Goal: Check status

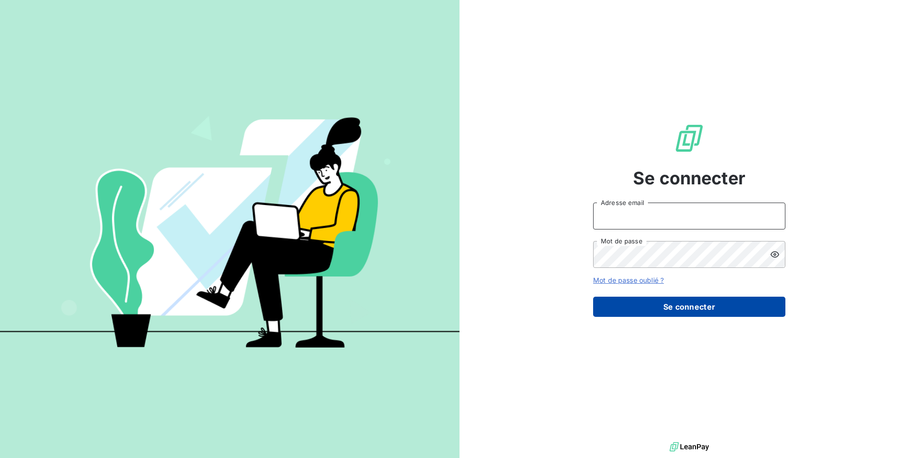
type input "[PERSON_NAME][EMAIL_ADDRESS][DOMAIN_NAME]"
click at [696, 305] on button "Se connecter" at bounding box center [689, 307] width 192 height 20
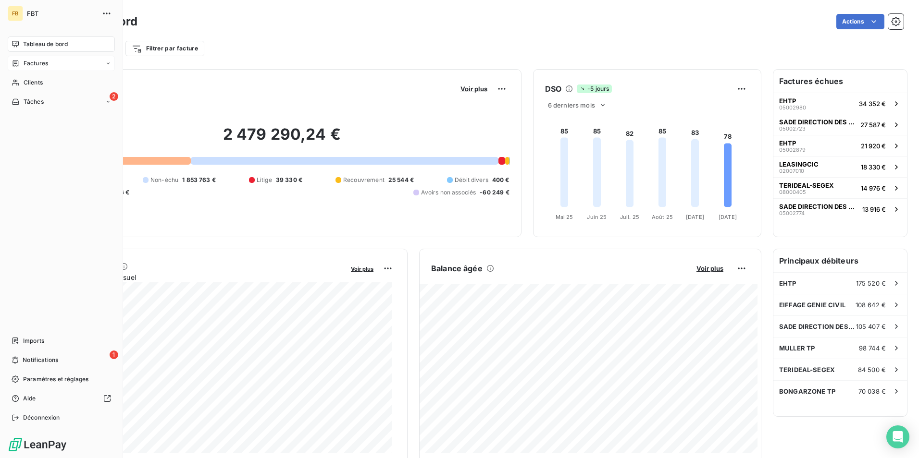
click at [26, 66] on span "Factures" at bounding box center [36, 63] width 25 height 9
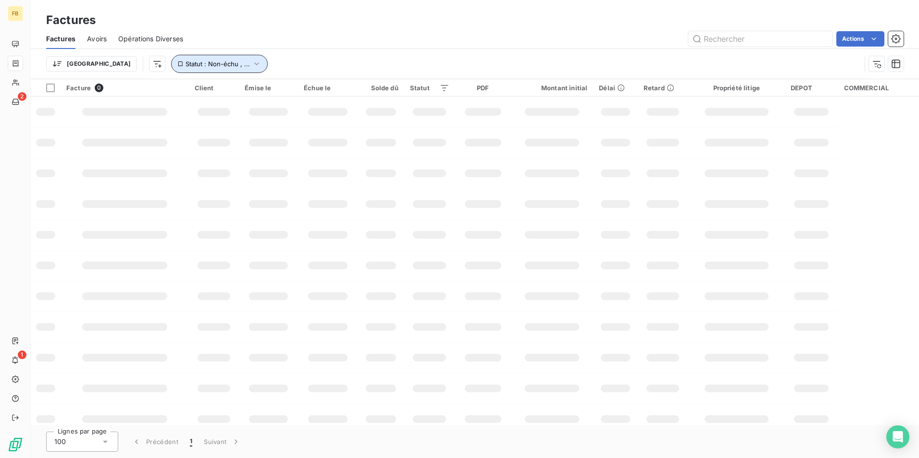
click at [210, 62] on button "Statut : Non-échu , ..." at bounding box center [219, 64] width 97 height 18
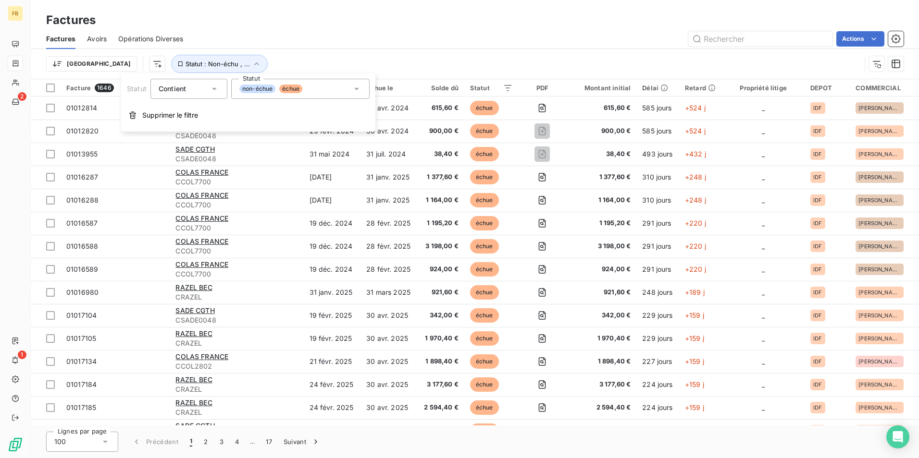
click at [361, 86] on div "non-échue échue" at bounding box center [300, 89] width 138 height 20
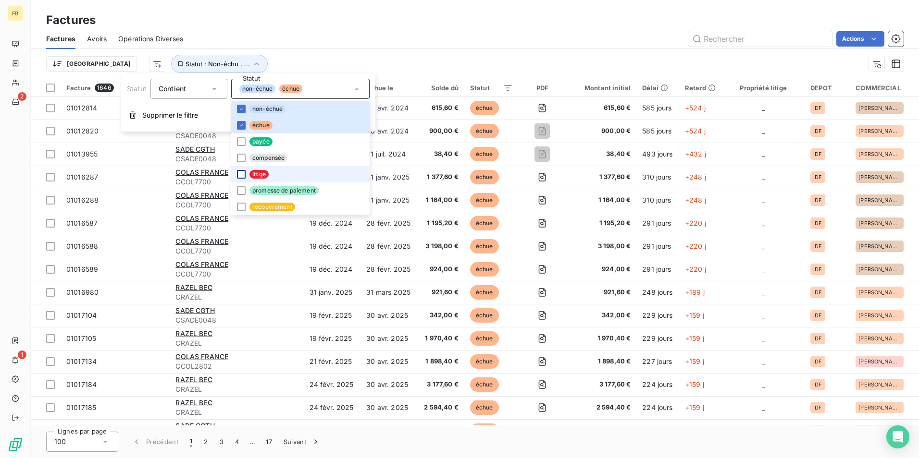
click at [243, 173] on div at bounding box center [241, 174] width 9 height 9
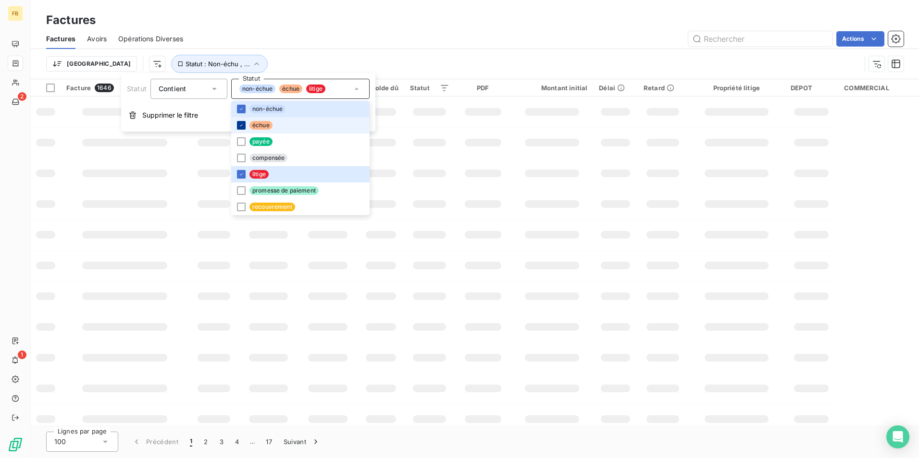
click at [242, 124] on icon at bounding box center [241, 126] width 6 height 6
click at [242, 107] on icon at bounding box center [241, 109] width 6 height 6
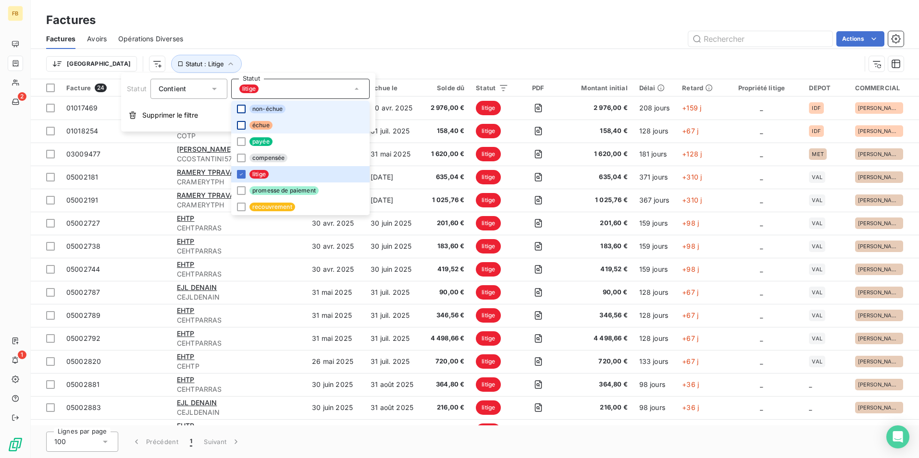
click at [339, 53] on div "Trier Statut : Litige" at bounding box center [474, 64] width 857 height 30
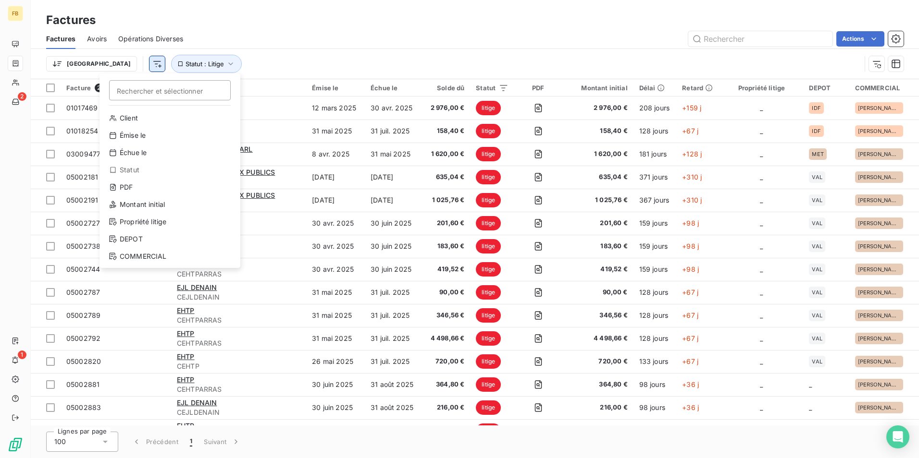
click at [107, 62] on html "FB 2 1 Factures Factures Avoirs Opérations Diverses Actions Trier Rechercher et…" at bounding box center [459, 229] width 919 height 458
click at [155, 237] on div "DEPOT" at bounding box center [169, 239] width 133 height 15
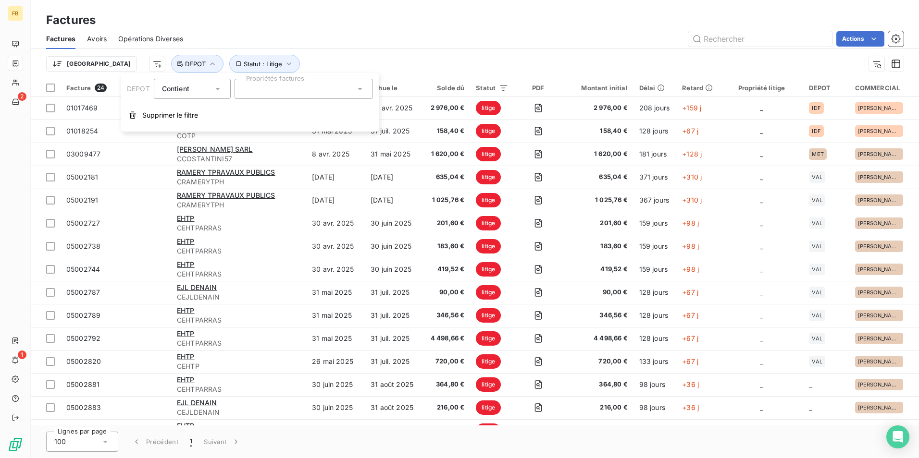
click at [292, 88] on div at bounding box center [304, 89] width 138 height 20
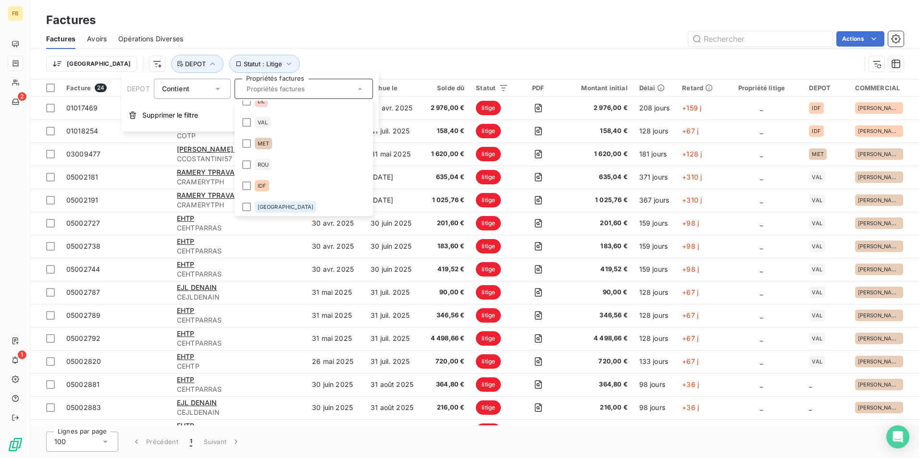
scroll to position [13, 0]
click at [282, 183] on li "IDF" at bounding box center [303, 183] width 135 height 19
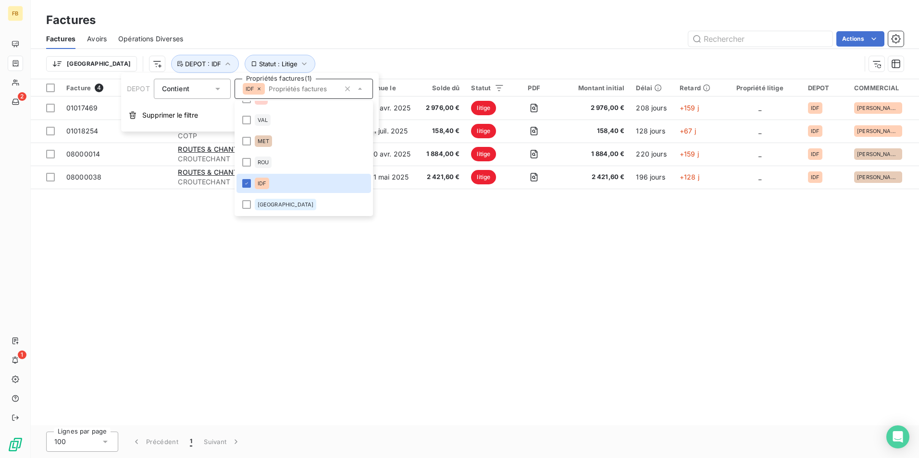
click at [428, 30] on div "Factures Avoirs Opérations Diverses Actions" at bounding box center [475, 39] width 888 height 20
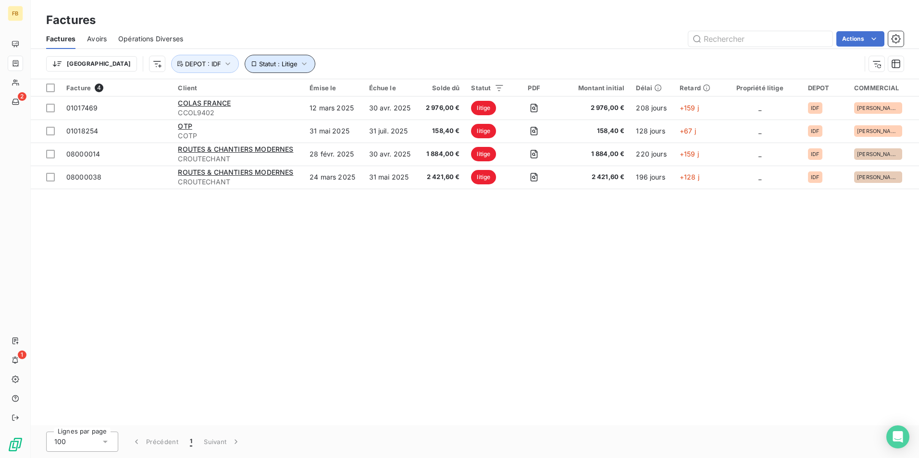
click at [262, 60] on button "Statut : Litige" at bounding box center [280, 64] width 71 height 18
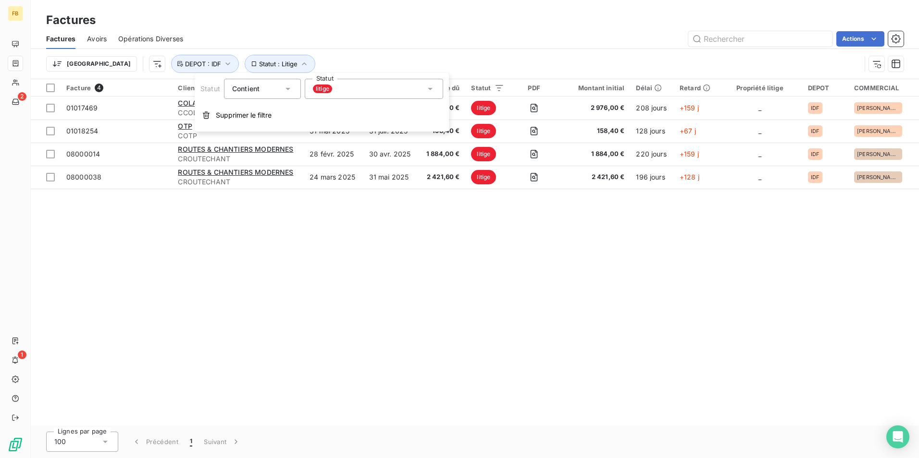
click at [402, 92] on div "litige" at bounding box center [374, 89] width 138 height 20
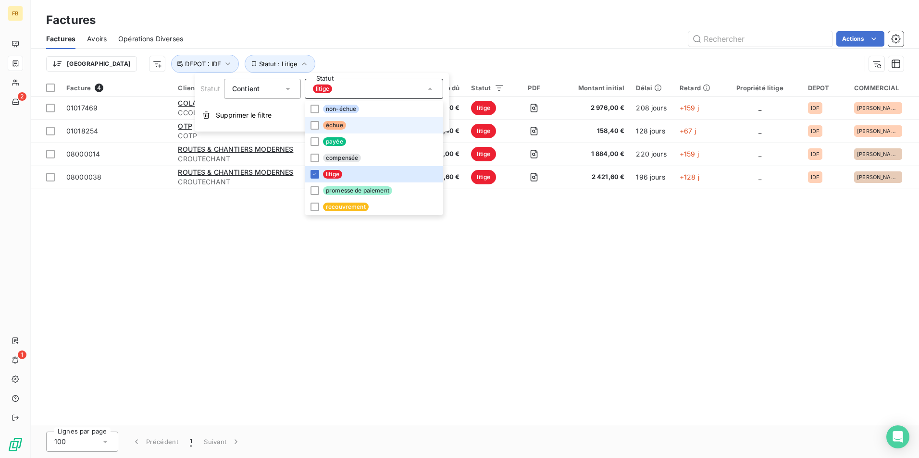
click at [329, 124] on span "échue" at bounding box center [334, 125] width 23 height 9
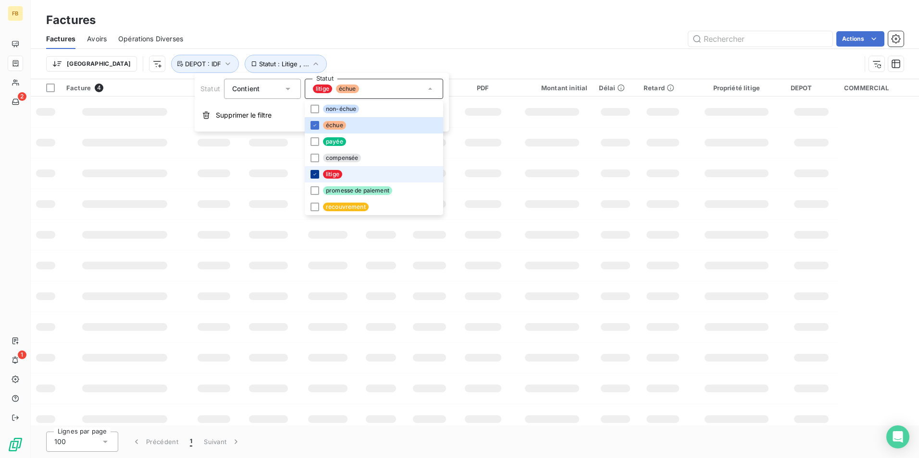
click at [313, 174] on icon at bounding box center [315, 175] width 6 height 6
click at [358, 46] on div "Actions" at bounding box center [549, 38] width 709 height 15
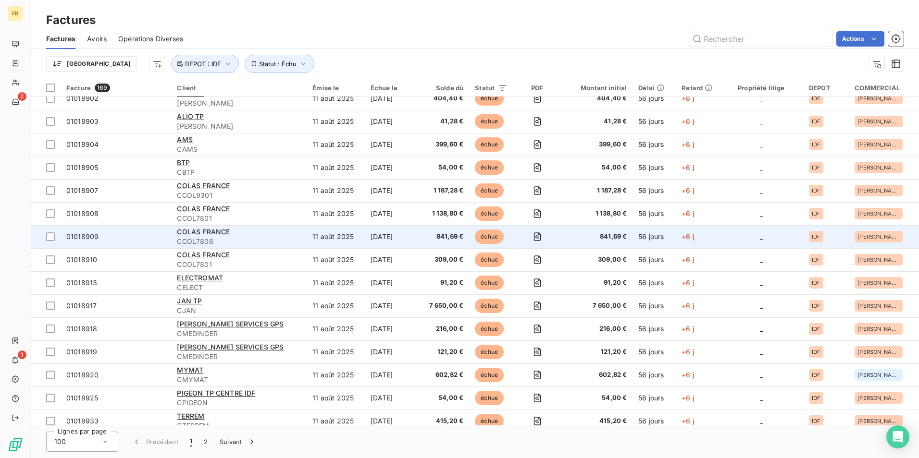
scroll to position [1978, 0]
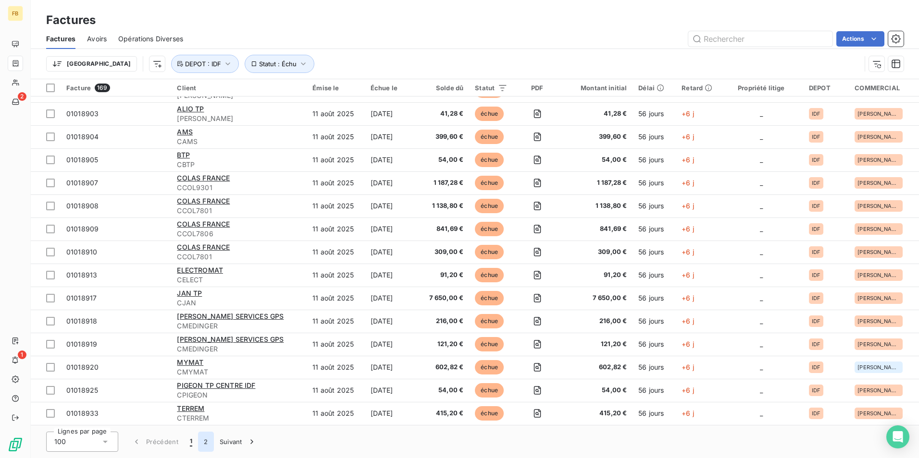
click at [207, 445] on button "2" at bounding box center [205, 442] width 15 height 20
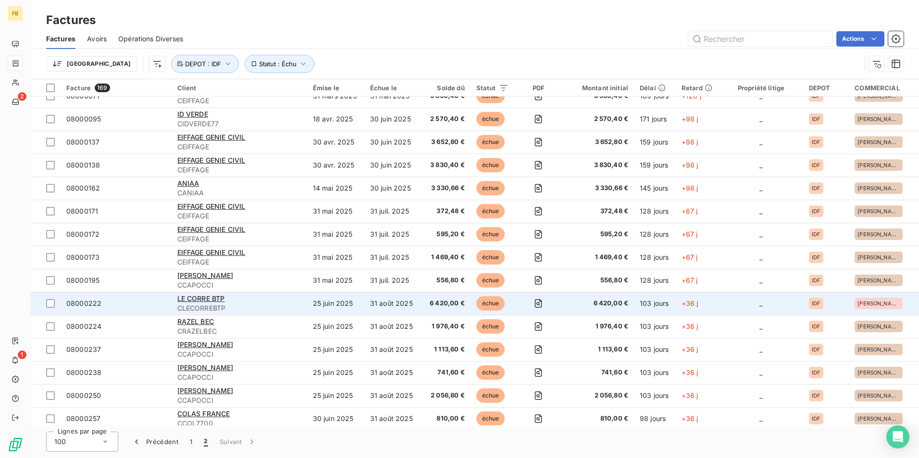
scroll to position [158, 0]
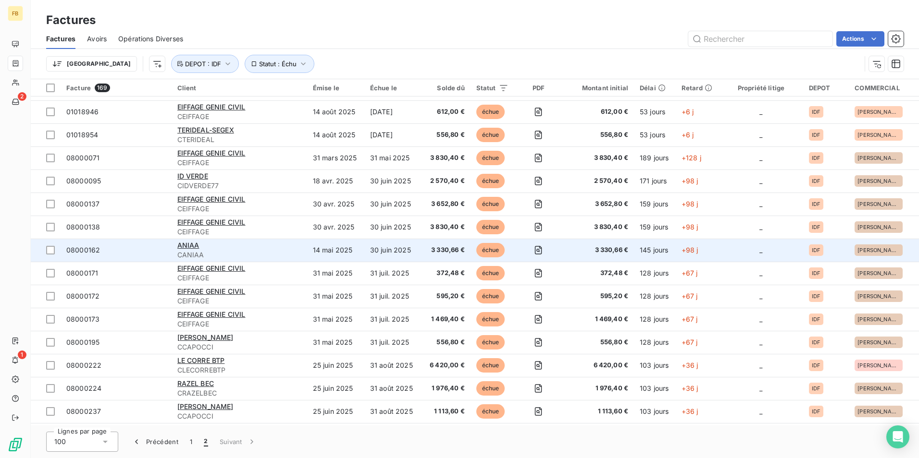
click at [237, 253] on span "CANIAA" at bounding box center [239, 255] width 124 height 10
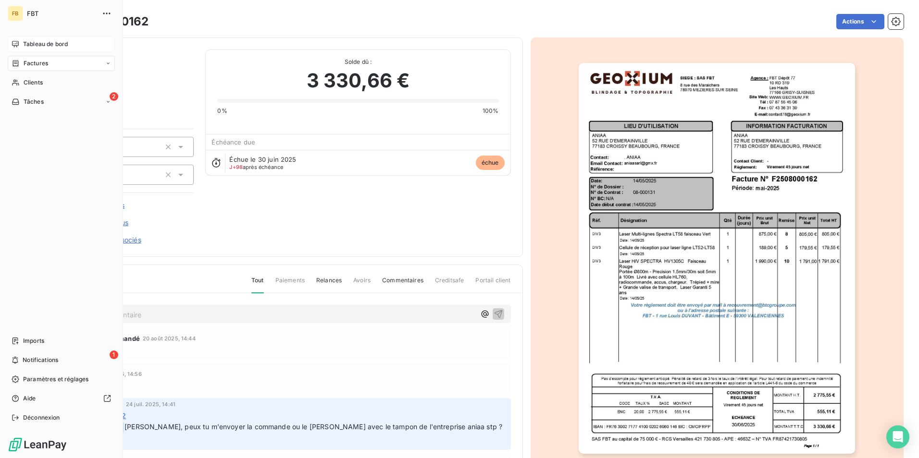
click at [28, 43] on span "Tableau de bord" at bounding box center [45, 44] width 45 height 9
